Goal: Navigation & Orientation: Find specific page/section

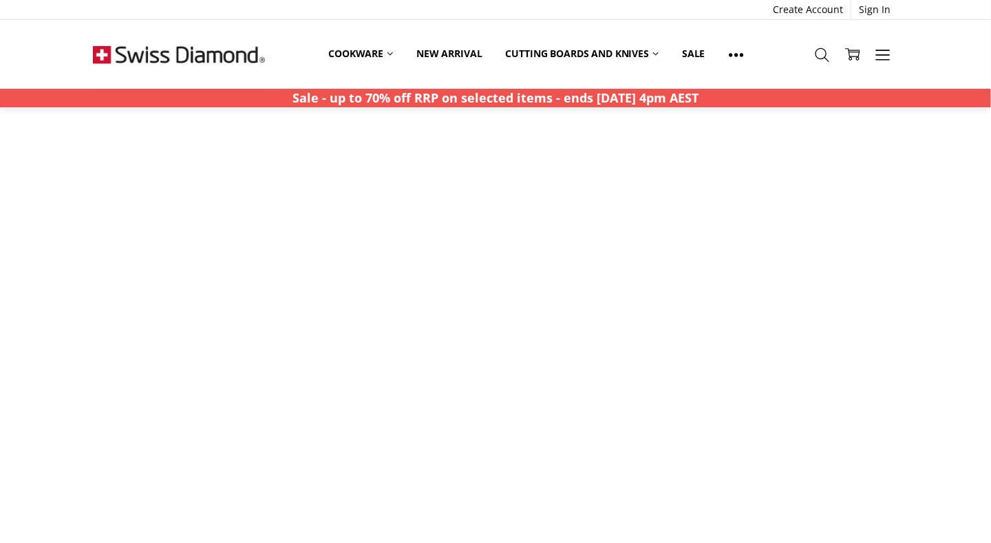
scroll to position [807, 0]
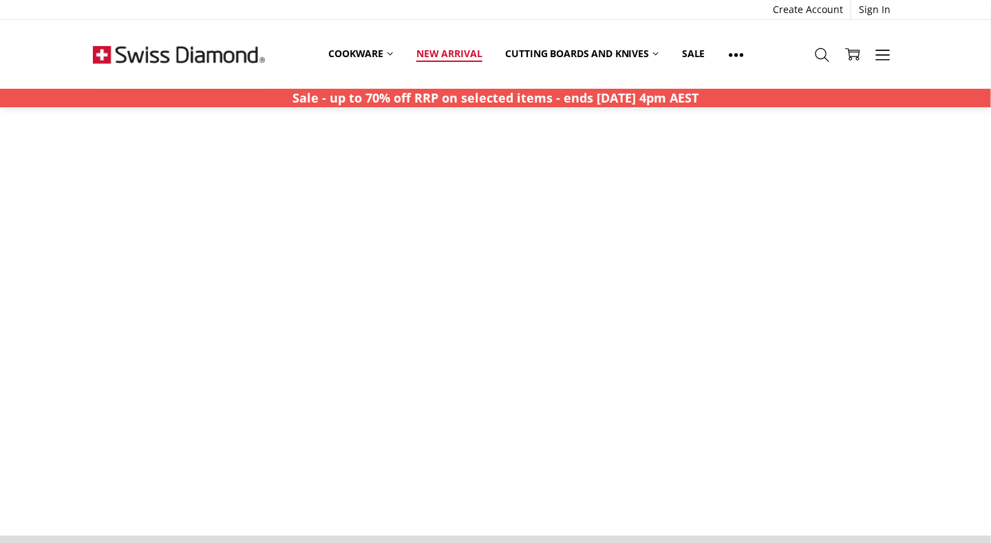
click at [449, 50] on link "New arrival" at bounding box center [449, 54] width 89 height 30
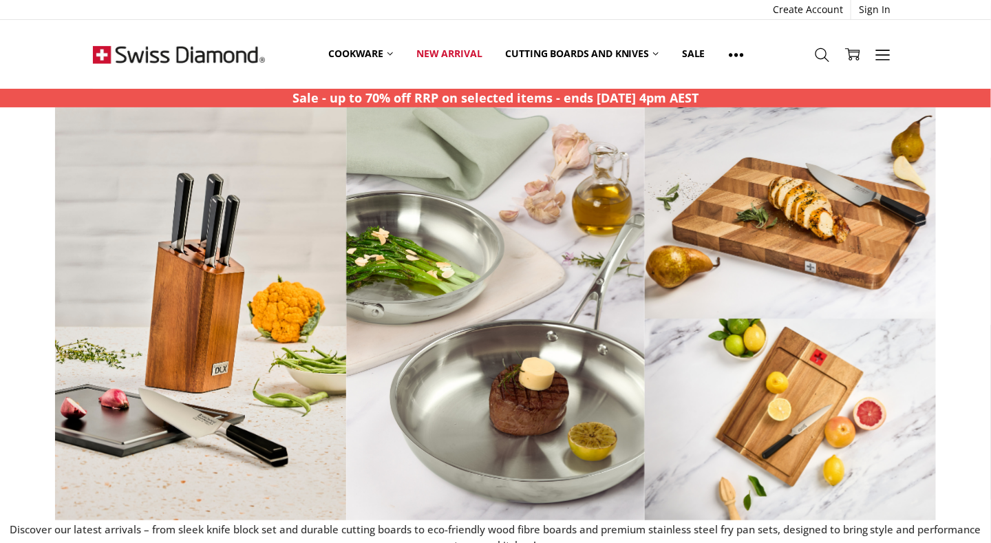
scroll to position [1573, 0]
click at [694, 50] on link "Sale" at bounding box center [693, 54] width 46 height 30
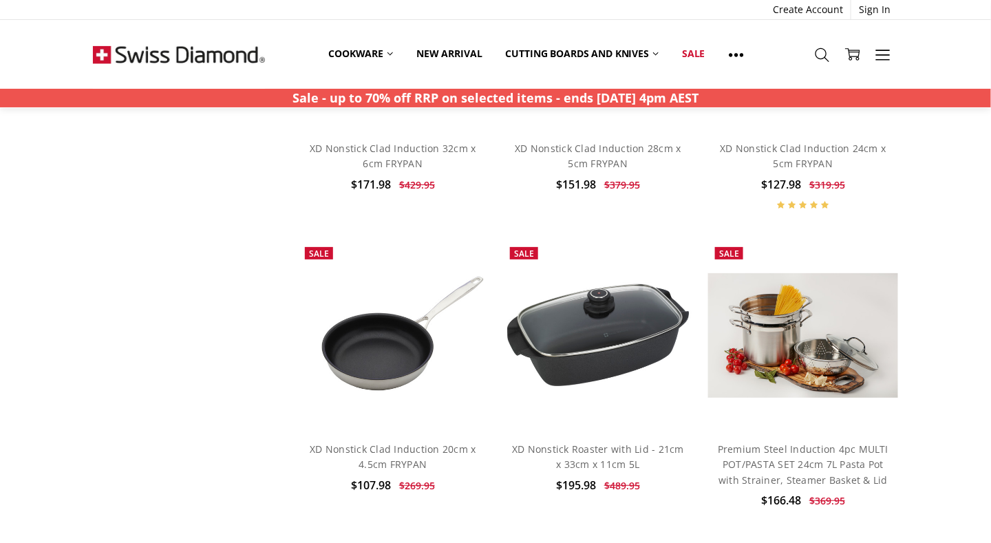
scroll to position [3648, 0]
